Goal: Task Accomplishment & Management: Manage account settings

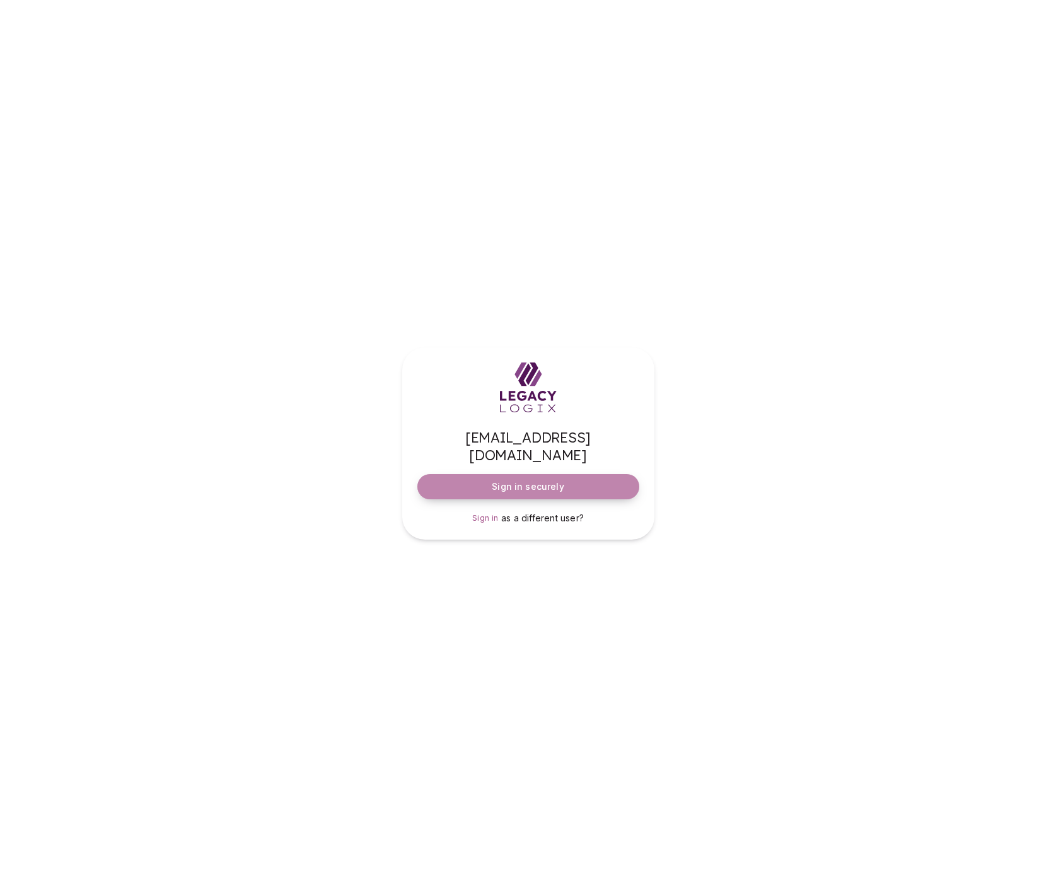
click at [540, 481] on span "Sign in securely" at bounding box center [528, 487] width 72 height 13
click at [540, 473] on form "[EMAIL_ADDRESS][DOMAIN_NAME] Sign in securely" at bounding box center [529, 464] width 222 height 71
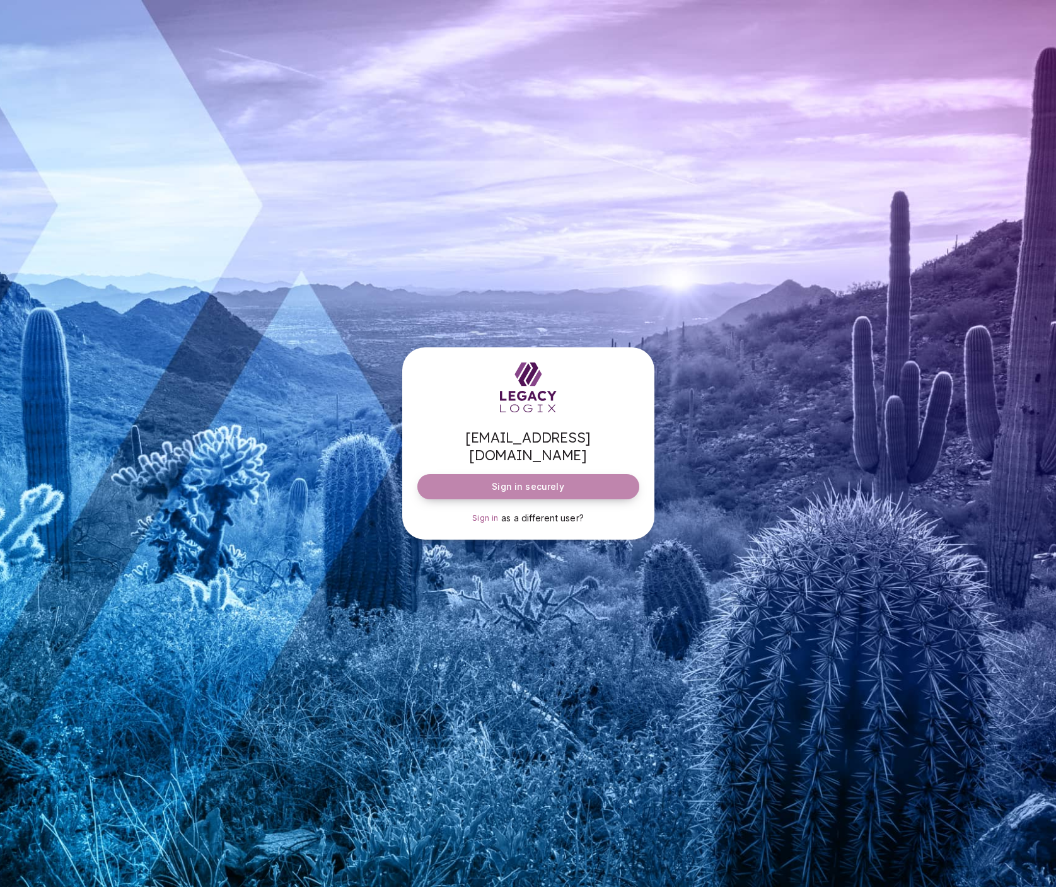
click at [534, 481] on span "Sign in securely" at bounding box center [528, 487] width 72 height 13
